Goal: Check status: Check status

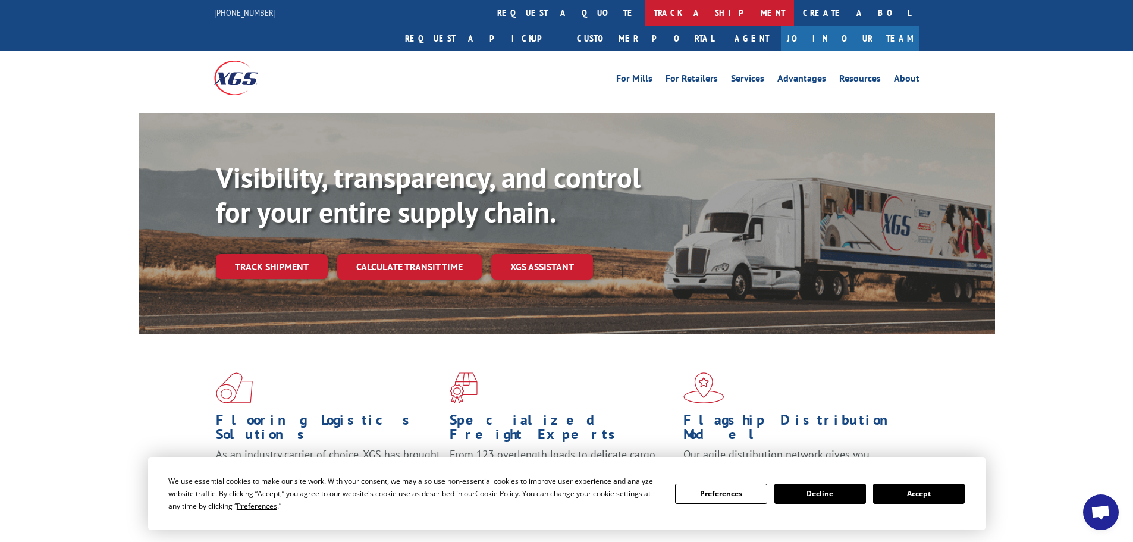
click at [645, 13] on link "track a shipment" at bounding box center [719, 13] width 149 height 26
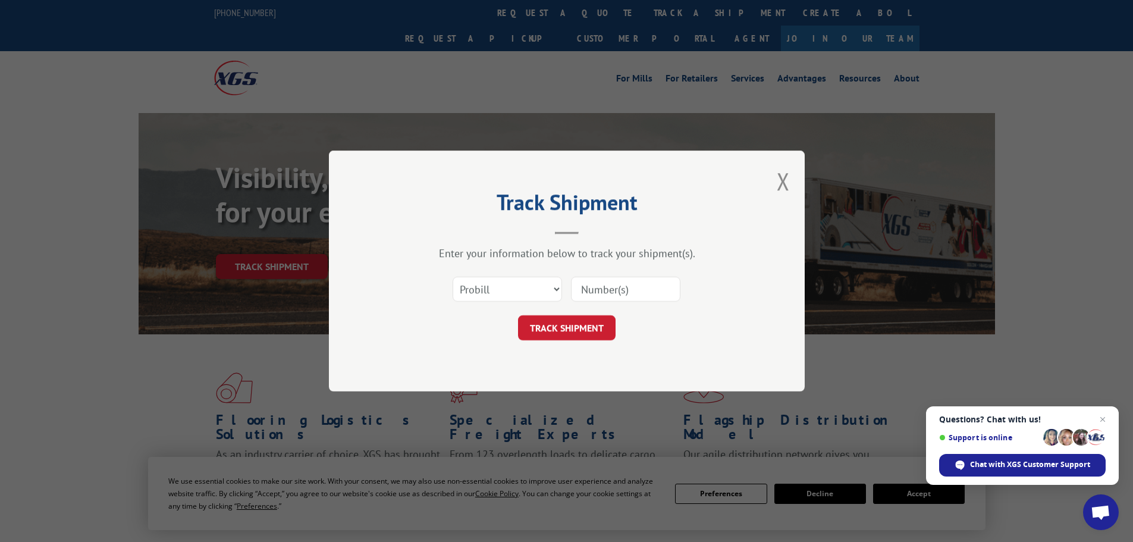
click at [643, 293] on input at bounding box center [625, 289] width 109 height 25
paste input "17228524"
type input "17228524"
click at [518, 315] on button "TRACK SHIPMENT" at bounding box center [567, 327] width 98 height 25
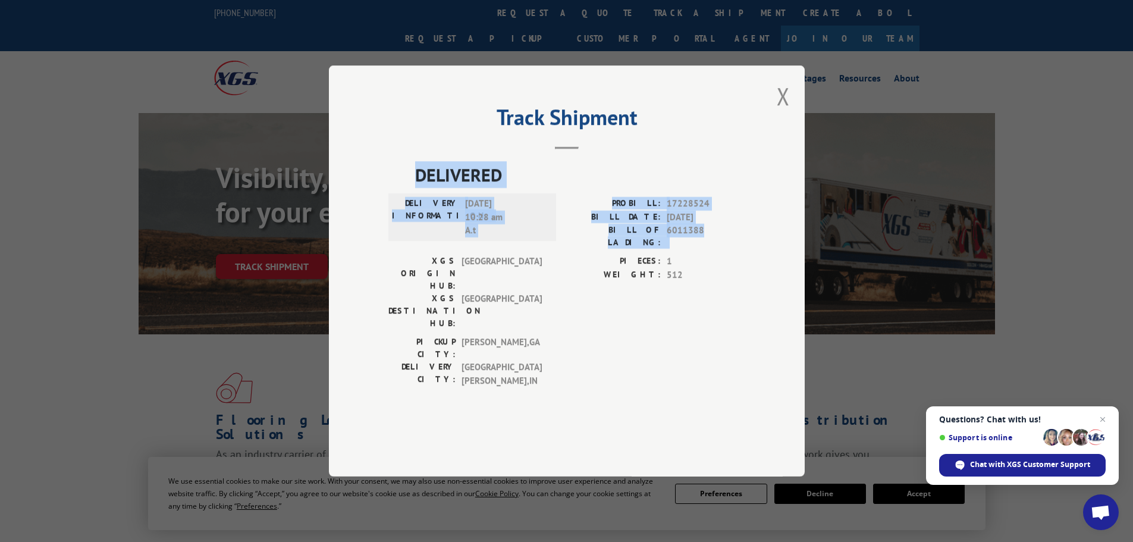
drag, startPoint x: 712, startPoint y: 265, endPoint x: 416, endPoint y: 211, distance: 301.5
click at [416, 211] on div "DELIVERED DELIVERY INFORMATION: 09/05/2025 10:28 am A.t PROBILL: 17228524 BILL …" at bounding box center [566, 277] width 357 height 232
copy div "DELIVERED DELIVERY INFORMATION: 09/05/2025 10:28 am A.t PROBILL: 17228524 BILL …"
click at [784, 112] on button "Close modal" at bounding box center [783, 96] width 13 height 32
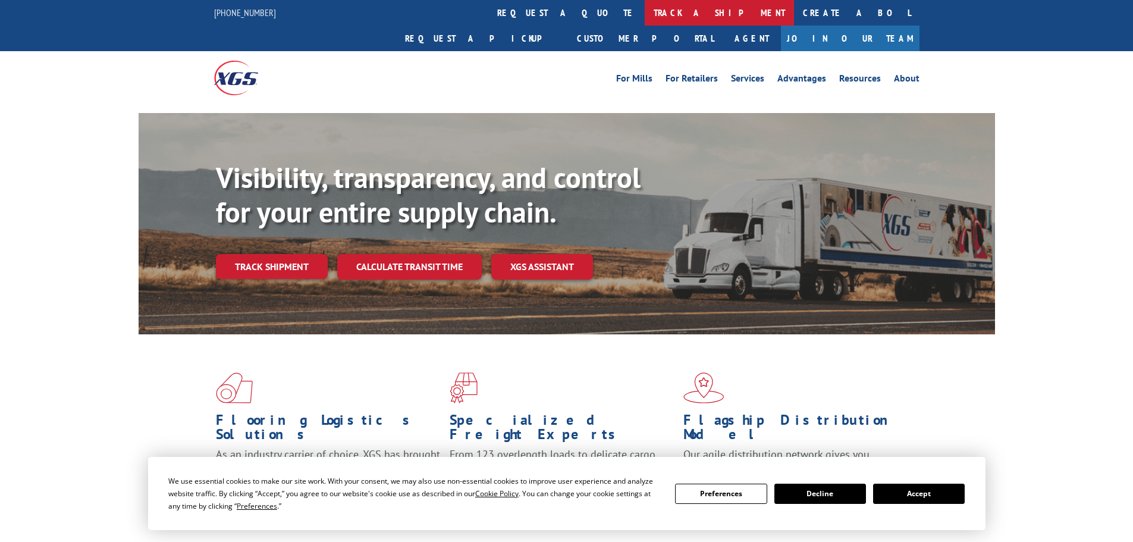
click at [645, 21] on link "track a shipment" at bounding box center [719, 13] width 149 height 26
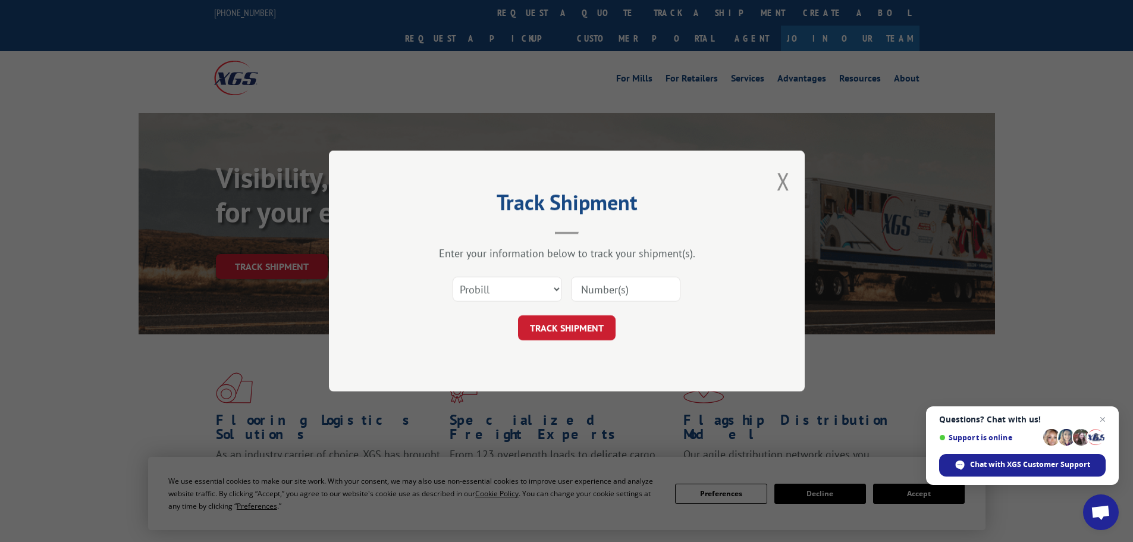
click at [614, 296] on input at bounding box center [625, 289] width 109 height 25
paste input "17228914"
type input "17228914"
click button "TRACK SHIPMENT" at bounding box center [567, 327] width 98 height 25
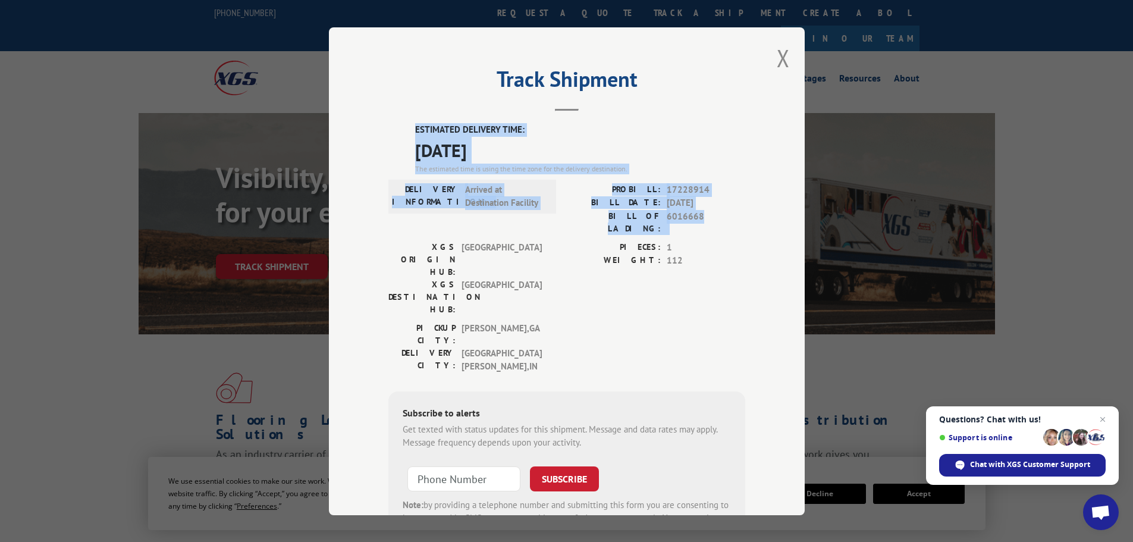
drag, startPoint x: 629, startPoint y: 209, endPoint x: 405, endPoint y: 129, distance: 237.6
click at [405, 129] on div "ESTIMATED DELIVERY TIME: [DATE] The estimated time is using the time zone for t…" at bounding box center [566, 337] width 357 height 429
copy div "ESTIMATED DELIVERY TIME: [DATE] The estimated time is using the time zone for t…"
click at [777, 61] on button "Close modal" at bounding box center [783, 58] width 13 height 32
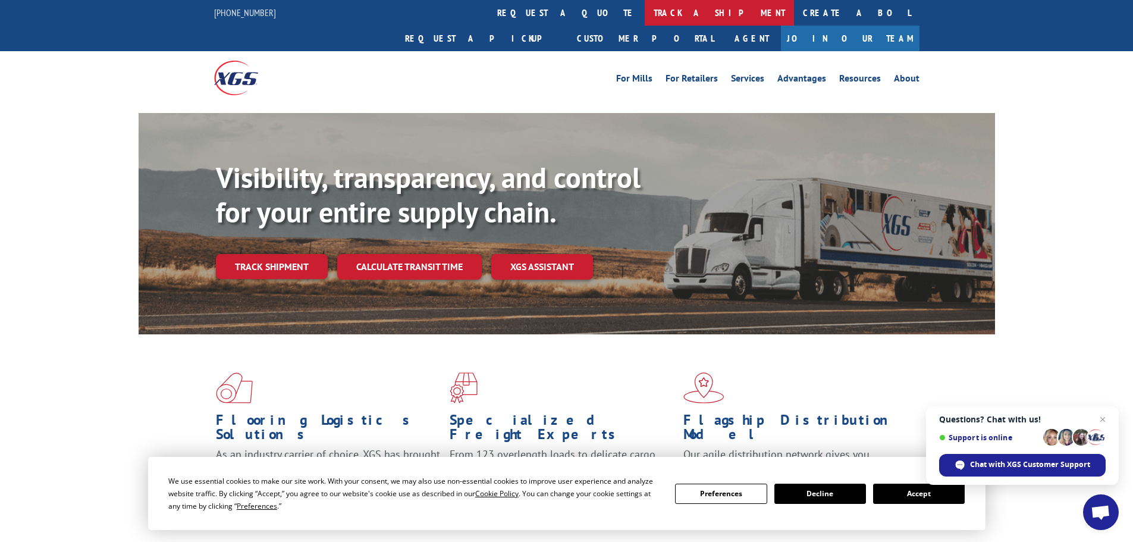
click at [645, 8] on link "track a shipment" at bounding box center [719, 13] width 149 height 26
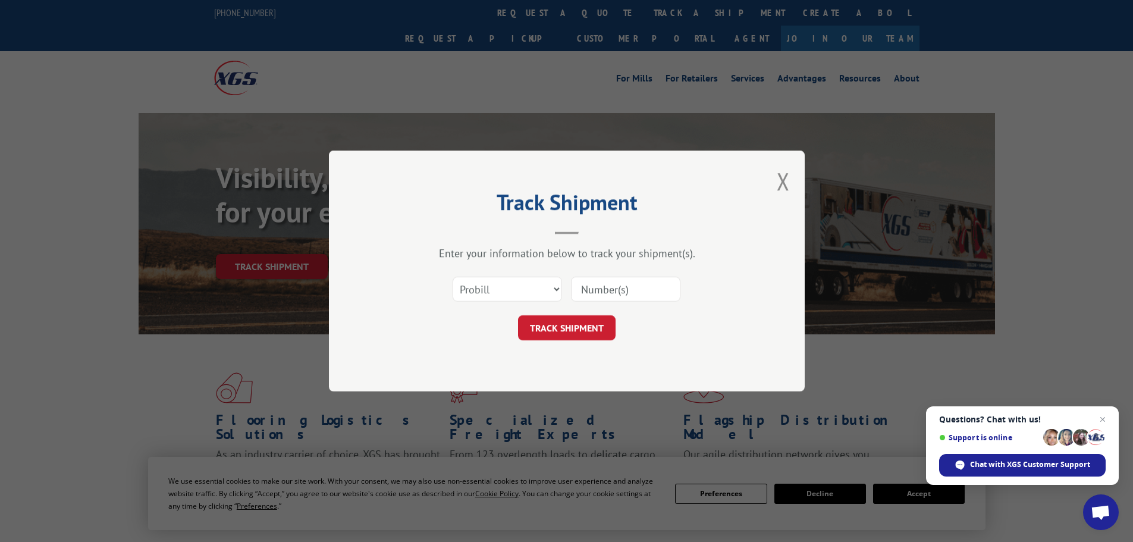
click at [621, 287] on input at bounding box center [625, 289] width 109 height 25
paste input "17228756"
type input "17228756"
click at [518, 315] on button "TRACK SHIPMENT" at bounding box center [567, 327] width 98 height 25
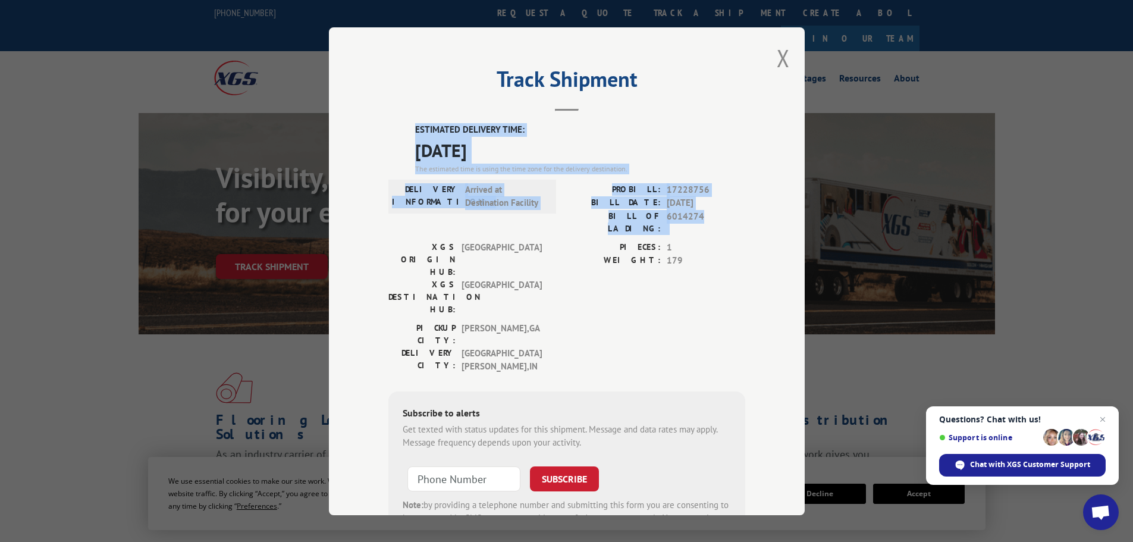
drag, startPoint x: 690, startPoint y: 215, endPoint x: 397, endPoint y: 136, distance: 303.8
click at [397, 136] on div "ESTIMATED DELIVERY TIME: [DATE] The estimated time is using the time zone for t…" at bounding box center [566, 337] width 357 height 429
copy div "ESTIMATED DELIVERY TIME: [DATE] The estimated time is using the time zone for t…"
click at [778, 64] on button "Close modal" at bounding box center [783, 58] width 13 height 32
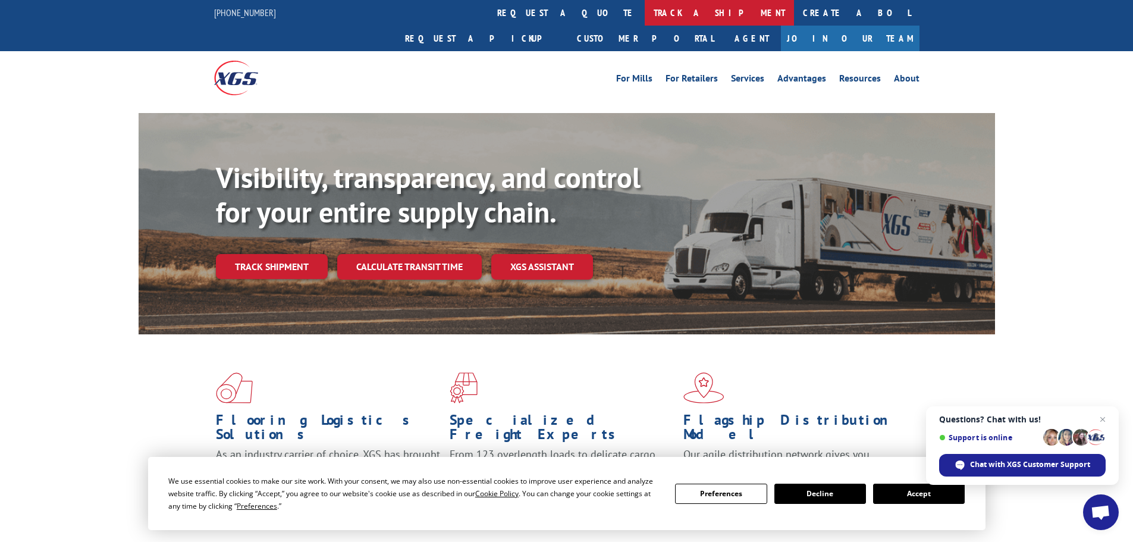
click at [645, 10] on link "track a shipment" at bounding box center [719, 13] width 149 height 26
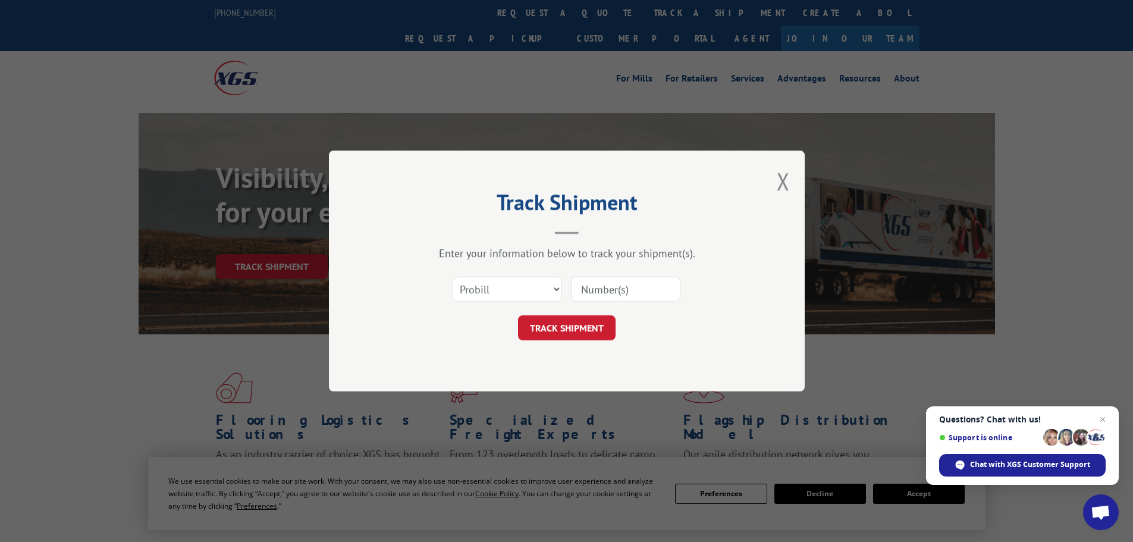
click at [594, 283] on input at bounding box center [625, 289] width 109 height 25
paste input "17228719"
type input "17228719"
click button "TRACK SHIPMENT" at bounding box center [567, 327] width 98 height 25
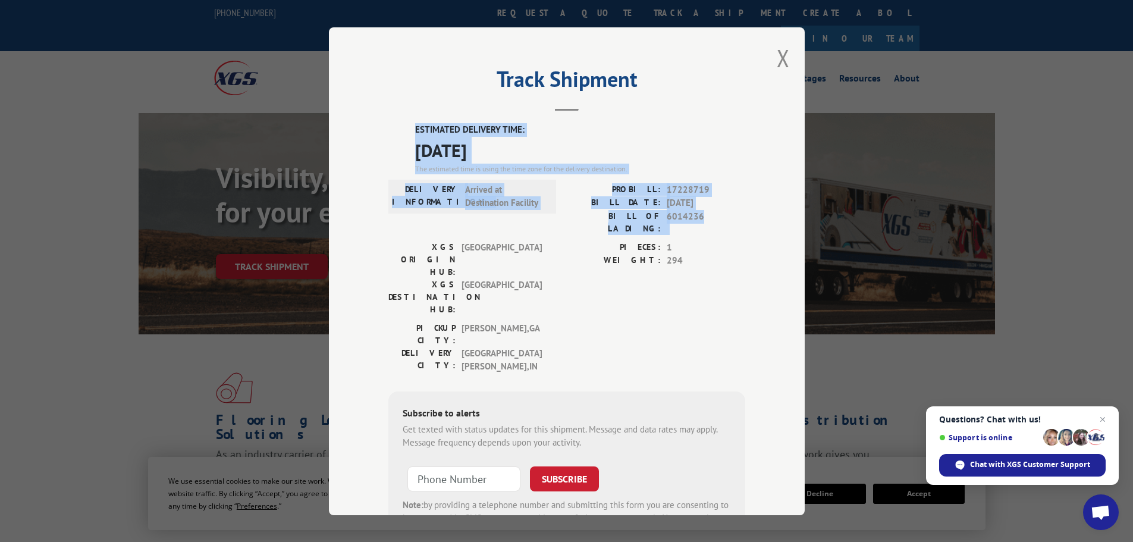
drag, startPoint x: 701, startPoint y: 216, endPoint x: 400, endPoint y: 132, distance: 312.4
click at [400, 132] on div "ESTIMATED DELIVERY TIME: [DATE] The estimated time is using the time zone for t…" at bounding box center [566, 337] width 357 height 429
copy div "ESTIMATED DELIVERY TIME: [DATE] The estimated time is using the time zone for t…"
click at [780, 58] on button "Close modal" at bounding box center [783, 58] width 13 height 32
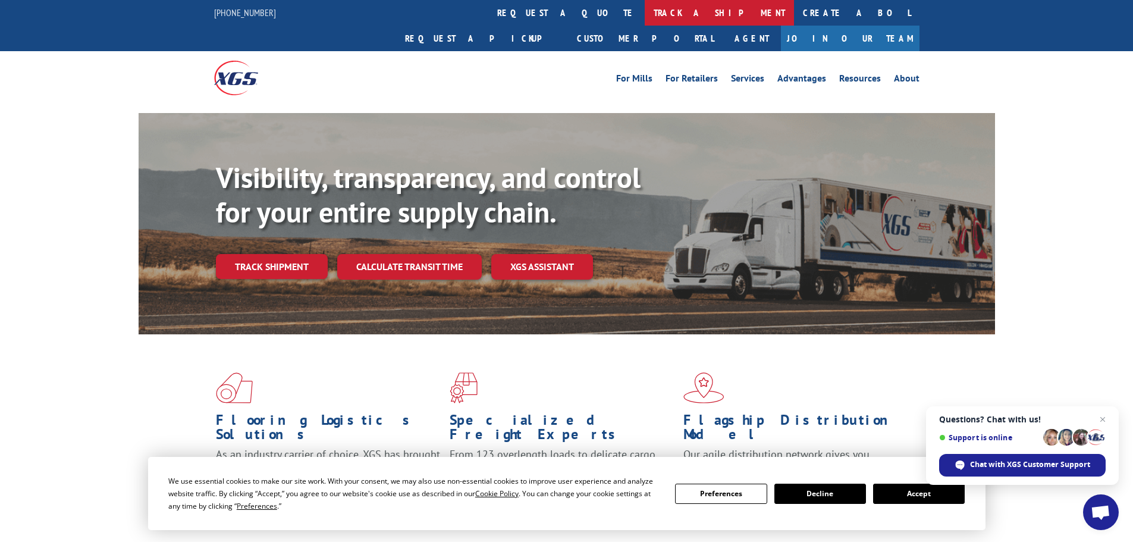
click at [645, 17] on link "track a shipment" at bounding box center [719, 13] width 149 height 26
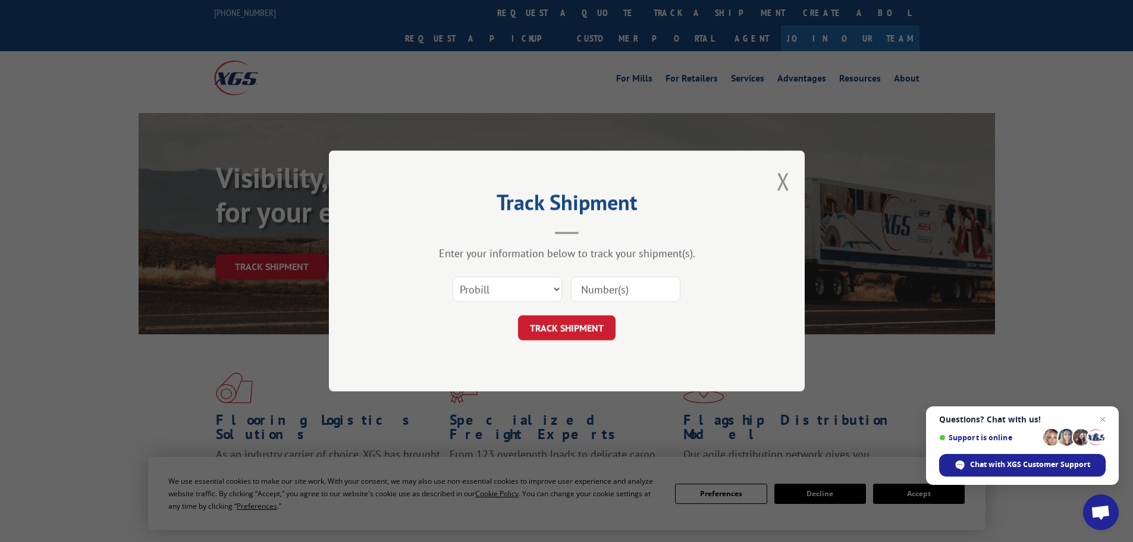
click at [654, 296] on input at bounding box center [625, 289] width 109 height 25
paste input "17521131"
type input "17521131"
click at [518, 315] on button "TRACK SHIPMENT" at bounding box center [567, 327] width 98 height 25
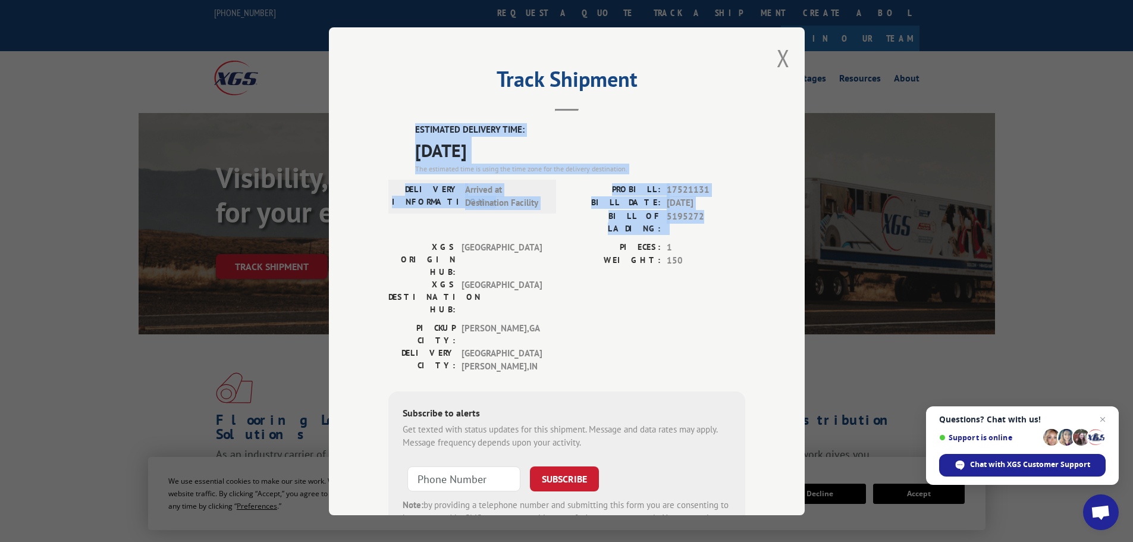
drag, startPoint x: 699, startPoint y: 218, endPoint x: 407, endPoint y: 136, distance: 303.3
click at [407, 136] on div "ESTIMATED DELIVERY TIME: [DATE] The estimated time is using the time zone for t…" at bounding box center [566, 337] width 357 height 429
copy div "ESTIMATED DELIVERY TIME: [DATE] The estimated time is using the time zone for t…"
click at [778, 58] on button "Close modal" at bounding box center [783, 58] width 13 height 32
